Goal: Information Seeking & Learning: Learn about a topic

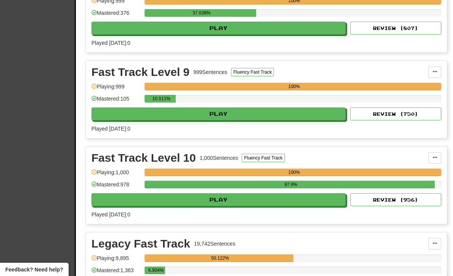
scroll to position [304, 0]
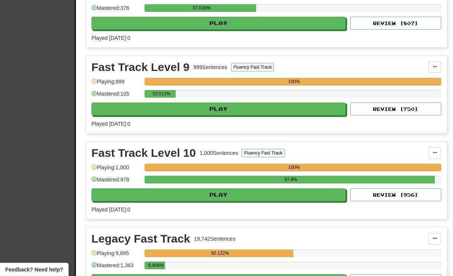
click at [288, 197] on button "Play" at bounding box center [218, 194] width 254 height 13
select select "**"
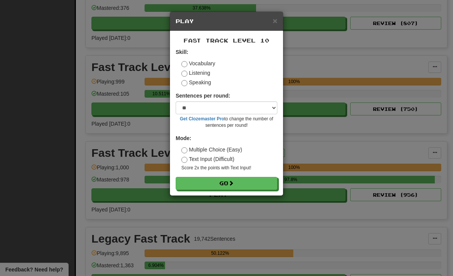
click at [343, 154] on div "× Play Fast Track Level 10 Skill: Vocabulary Listening Speaking Sentences per r…" at bounding box center [226, 138] width 453 height 276
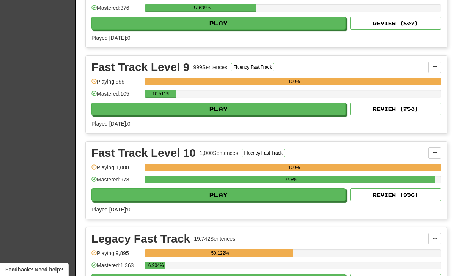
click at [318, 109] on button "Play" at bounding box center [218, 108] width 254 height 13
select select "**"
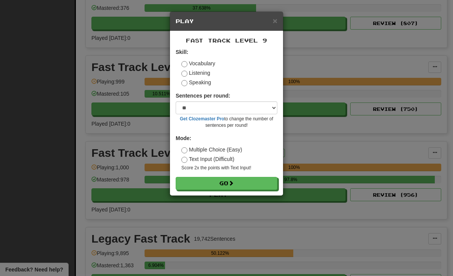
click at [256, 183] on button "Go" at bounding box center [227, 183] width 102 height 13
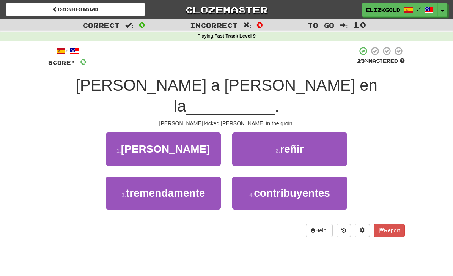
click at [201, 134] on button "1 . [PERSON_NAME]" at bounding box center [163, 148] width 115 height 33
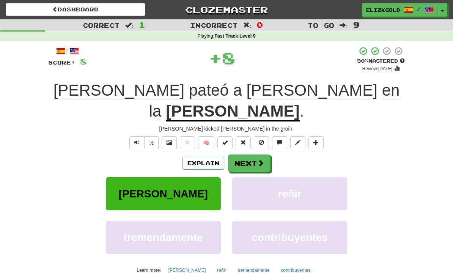
click at [197, 157] on button "Explain" at bounding box center [203, 163] width 42 height 13
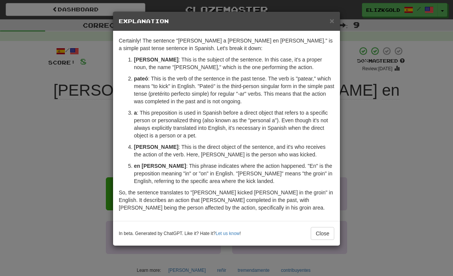
click at [387, 147] on div "× Explanation Certainly! The sentence "Mary pateó a Tom en la ingle." is a simp…" at bounding box center [226, 138] width 453 height 276
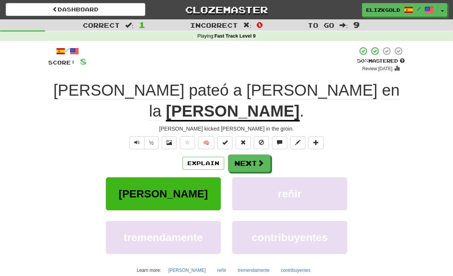
click at [257, 159] on span at bounding box center [260, 162] width 7 height 7
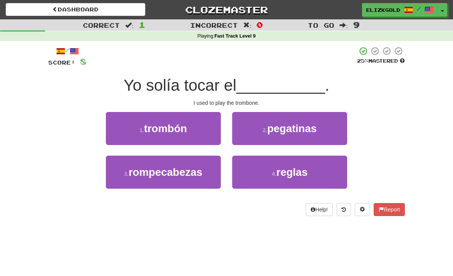
click at [196, 125] on button "1 . trombón" at bounding box center [163, 128] width 115 height 33
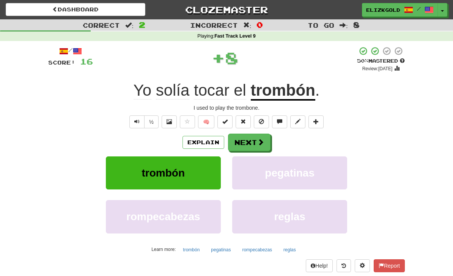
click at [255, 138] on button "Next" at bounding box center [249, 142] width 42 height 17
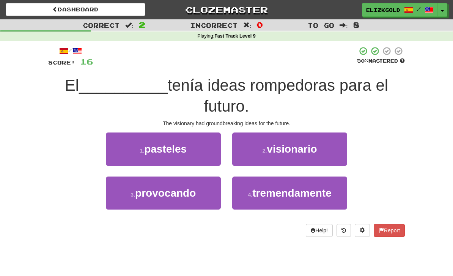
click at [321, 154] on button "2 . visionario" at bounding box center [289, 148] width 115 height 33
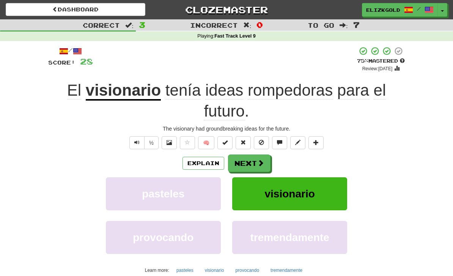
click at [260, 159] on span at bounding box center [260, 162] width 7 height 7
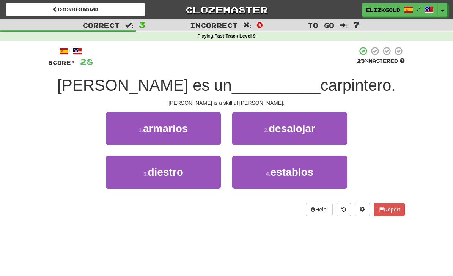
click at [332, 130] on button "2 . desalojar" at bounding box center [289, 128] width 115 height 33
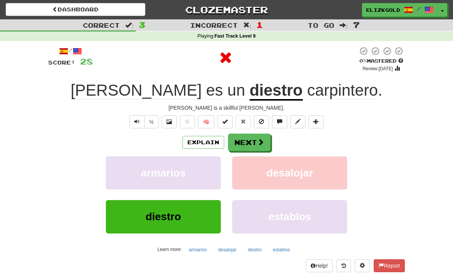
click at [211, 143] on button "Explain" at bounding box center [203, 142] width 42 height 13
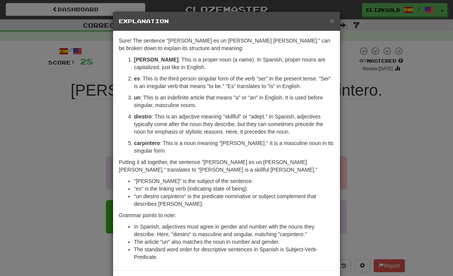
click at [384, 151] on div "× Explanation Sure! The sentence "Tom es un diestro carpintero." can be broken …" at bounding box center [226, 138] width 453 height 276
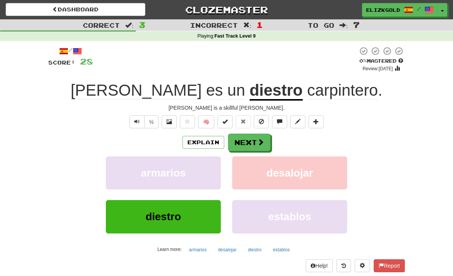
click at [260, 138] on span at bounding box center [260, 141] width 7 height 7
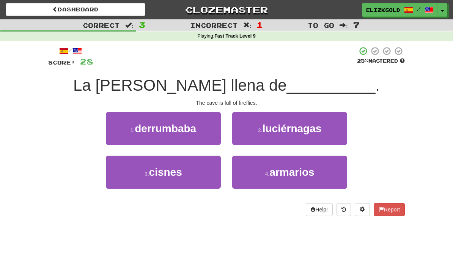
click at [333, 128] on button "2 . luciérnagas" at bounding box center [289, 128] width 115 height 33
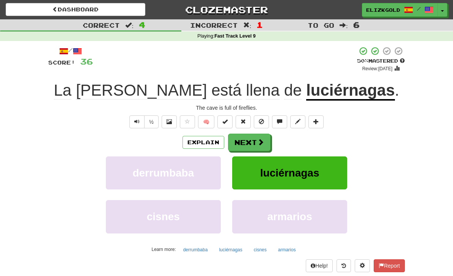
click at [256, 142] on button "Next" at bounding box center [249, 142] width 42 height 17
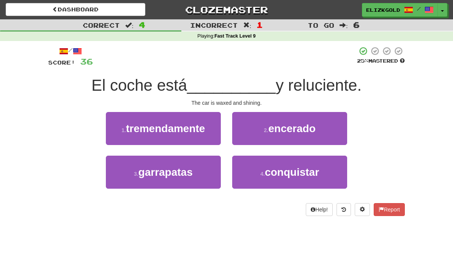
click at [338, 131] on button "2 . encerado" at bounding box center [289, 128] width 115 height 33
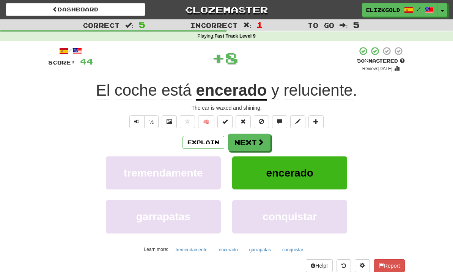
click at [258, 140] on span at bounding box center [260, 141] width 7 height 7
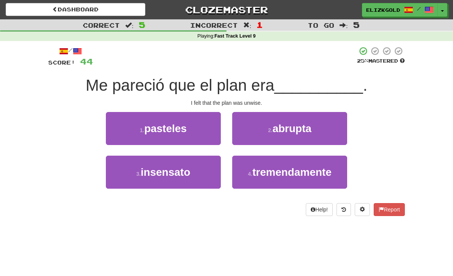
click at [201, 175] on button "3 . insensato" at bounding box center [163, 172] width 115 height 33
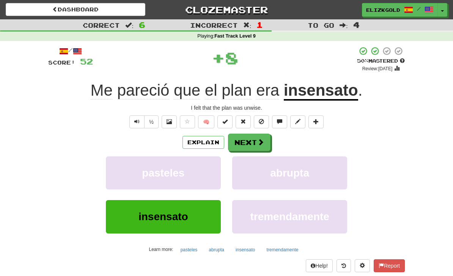
click at [253, 142] on button "Next" at bounding box center [249, 142] width 42 height 17
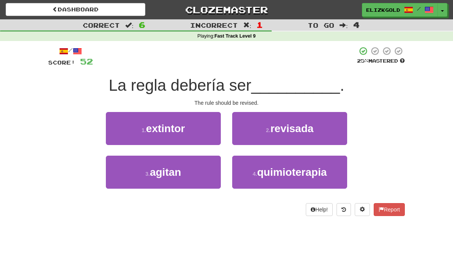
click at [324, 131] on button "2 . revisada" at bounding box center [289, 128] width 115 height 33
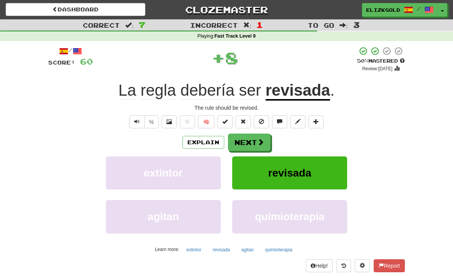
click at [254, 138] on button "Next" at bounding box center [249, 142] width 42 height 17
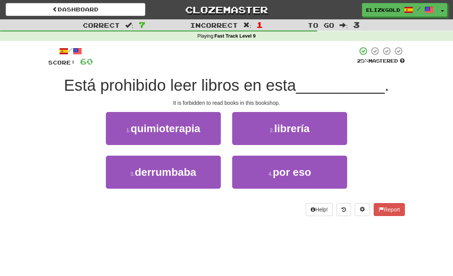
click at [325, 134] on button "2 . librería" at bounding box center [289, 128] width 115 height 33
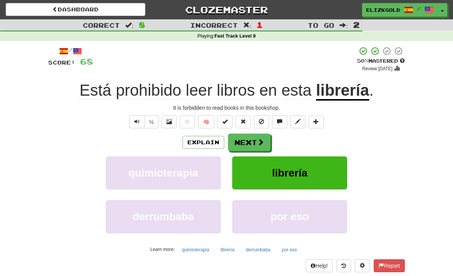
click at [256, 140] on button "Next" at bounding box center [249, 142] width 42 height 17
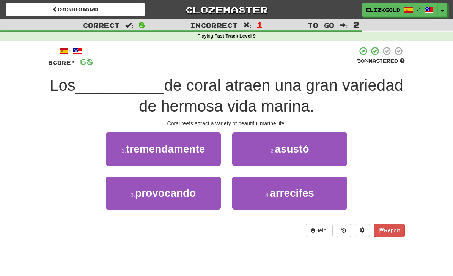
click at [291, 200] on button "4 . arrecifes" at bounding box center [289, 192] width 115 height 33
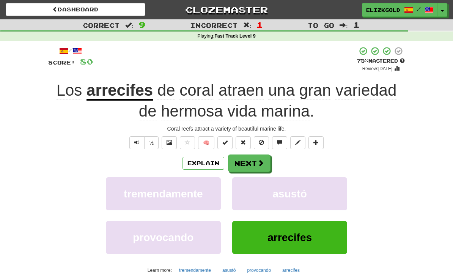
click at [266, 161] on button "Next" at bounding box center [249, 162] width 42 height 17
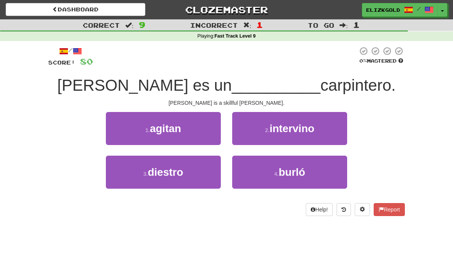
click at [198, 177] on button "3 . diestro" at bounding box center [163, 172] width 115 height 33
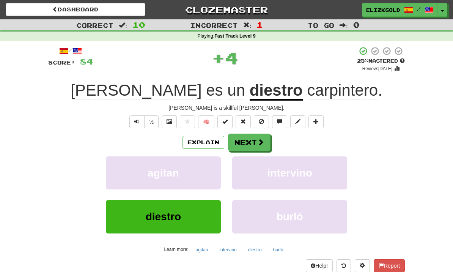
click at [203, 139] on button "Explain" at bounding box center [203, 142] width 42 height 13
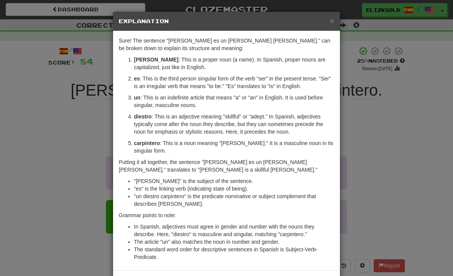
click at [379, 115] on div "× Explanation Sure! The sentence "Tom es un diestro carpintero." can be broken …" at bounding box center [226, 138] width 453 height 276
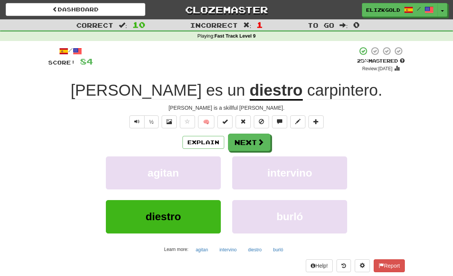
click at [253, 145] on button "Next" at bounding box center [249, 142] width 42 height 17
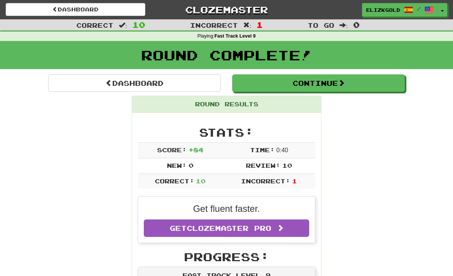
click at [361, 90] on button "Continue" at bounding box center [318, 82] width 173 height 17
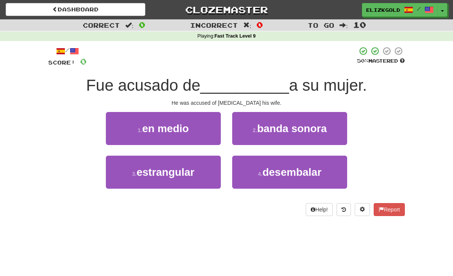
click at [209, 178] on button "3 . estrangular" at bounding box center [163, 172] width 115 height 33
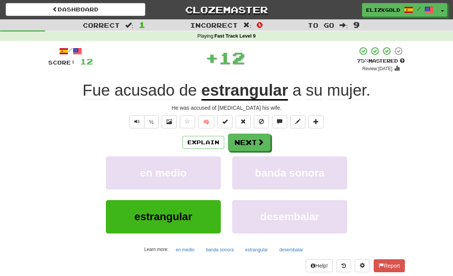
click at [256, 134] on button "Next" at bounding box center [249, 142] width 42 height 17
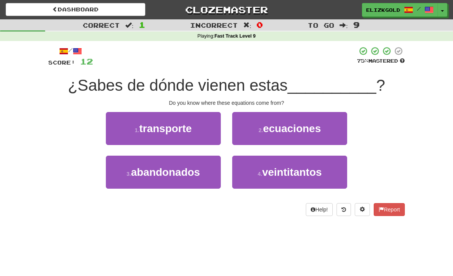
click at [324, 134] on button "2 . ecuaciones" at bounding box center [289, 128] width 115 height 33
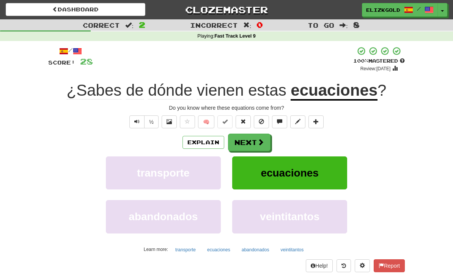
click at [260, 140] on span at bounding box center [260, 141] width 7 height 7
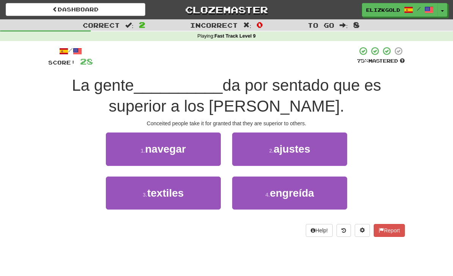
click at [296, 195] on span "engreída" at bounding box center [292, 193] width 44 height 12
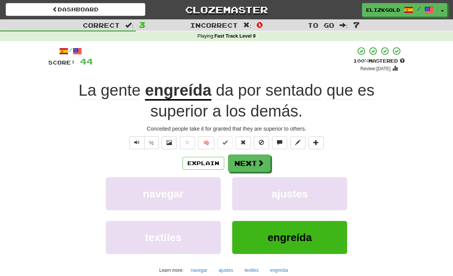
click at [262, 154] on button "Next" at bounding box center [249, 162] width 42 height 17
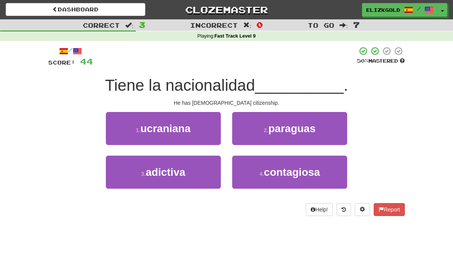
click at [201, 124] on button "1 . ucraniana" at bounding box center [163, 128] width 115 height 33
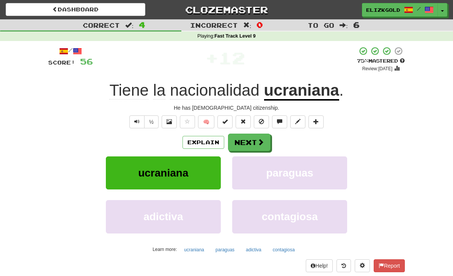
click at [255, 138] on button "Next" at bounding box center [249, 142] width 42 height 17
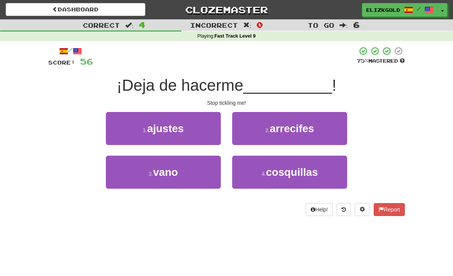
click at [330, 175] on button "4 . cosquillas" at bounding box center [289, 172] width 115 height 33
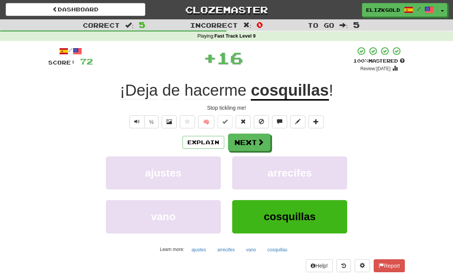
click at [259, 135] on button "Next" at bounding box center [249, 142] width 42 height 17
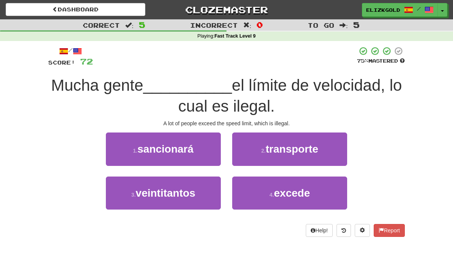
click at [307, 203] on button "4 . excede" at bounding box center [289, 192] width 115 height 33
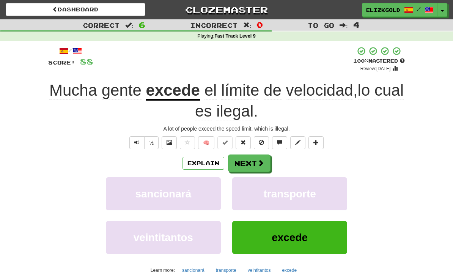
click at [257, 156] on button "Next" at bounding box center [249, 162] width 42 height 17
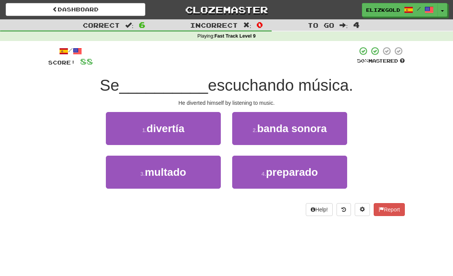
click at [213, 130] on button "1 . divertía" at bounding box center [163, 128] width 115 height 33
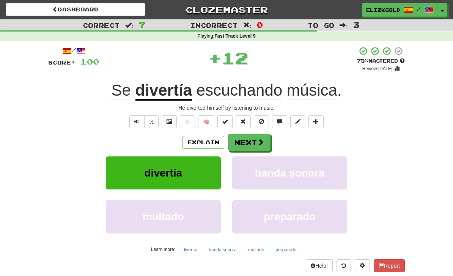
click at [254, 140] on button "Next" at bounding box center [249, 142] width 42 height 17
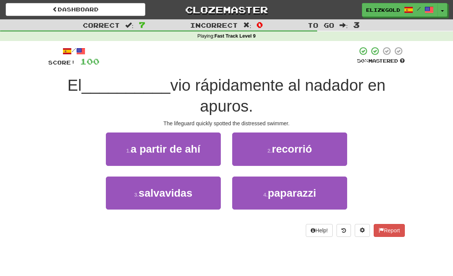
click at [205, 195] on button "3 . salvavidas" at bounding box center [163, 192] width 115 height 33
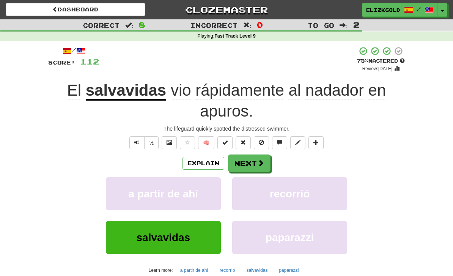
click at [254, 156] on button "Next" at bounding box center [249, 162] width 42 height 17
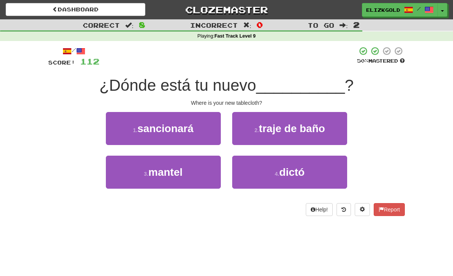
click at [211, 169] on button "3 . mantel" at bounding box center [163, 172] width 115 height 33
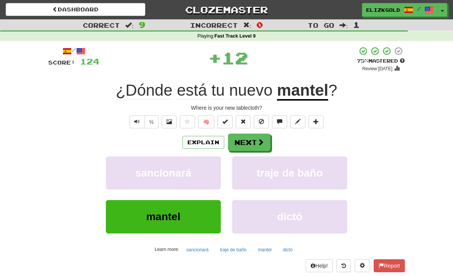
click at [257, 140] on span at bounding box center [260, 141] width 7 height 7
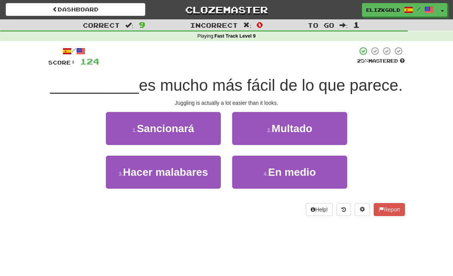
click at [209, 176] on button "3 . Hacer malabares" at bounding box center [163, 172] width 115 height 33
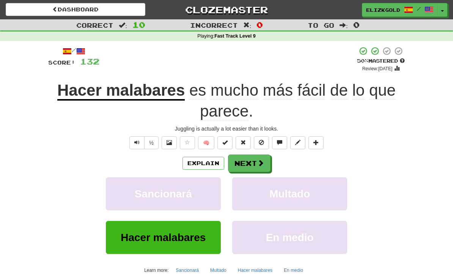
click at [257, 155] on button "Next" at bounding box center [249, 162] width 42 height 17
